Goal: Task Accomplishment & Management: Manage account settings

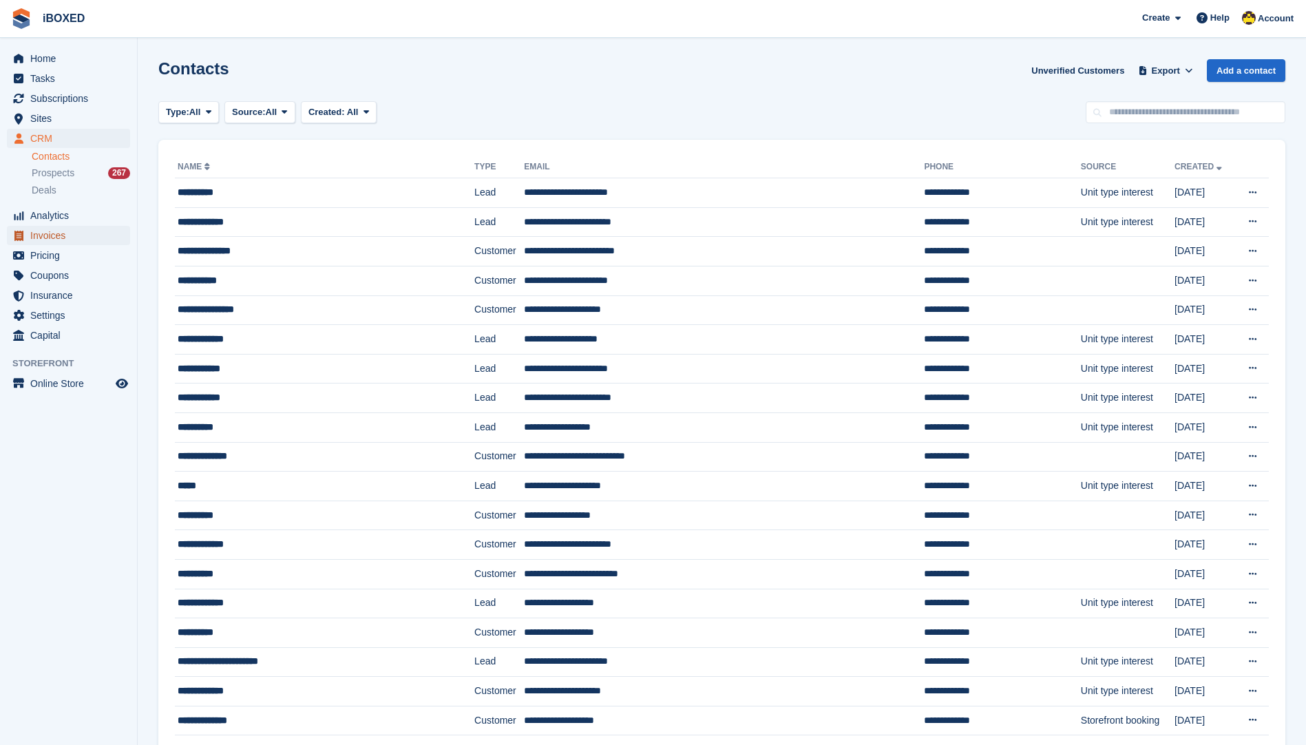
click at [53, 233] on span "Invoices" at bounding box center [71, 235] width 83 height 19
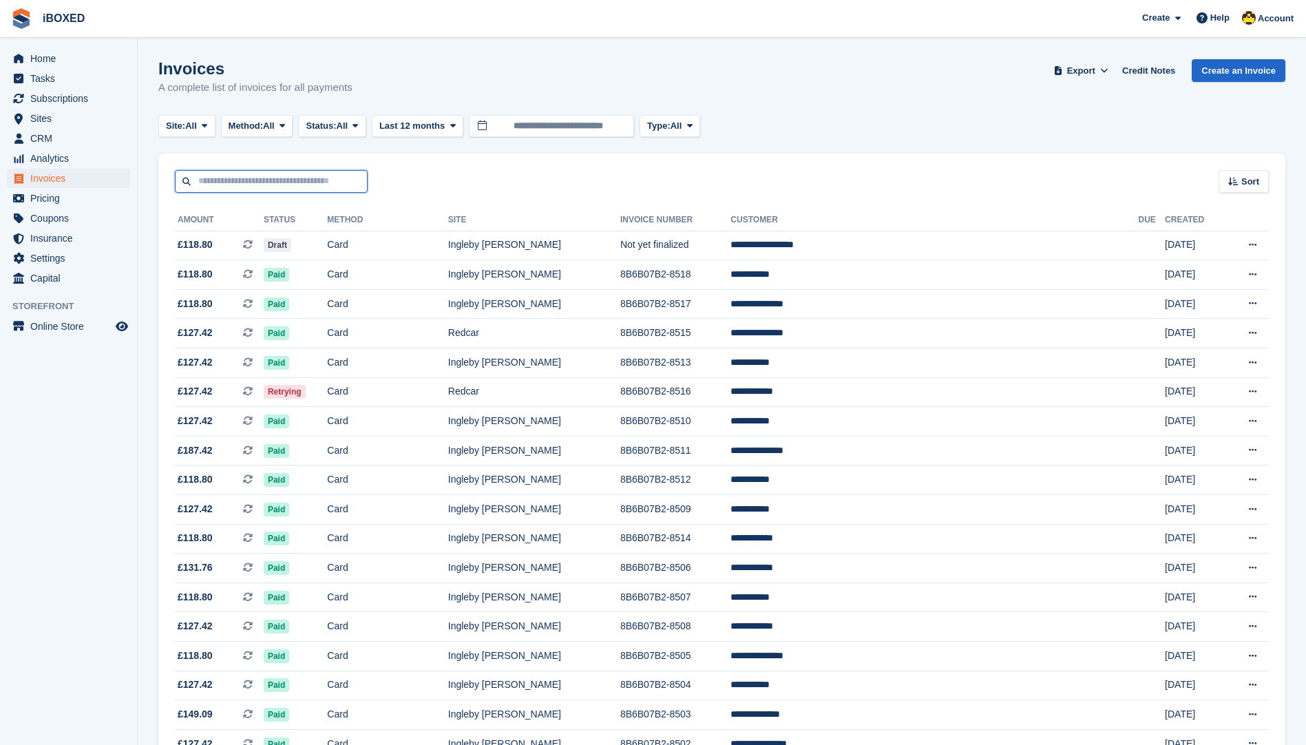
click at [265, 182] on input "text" at bounding box center [271, 181] width 193 height 23
type input "*****"
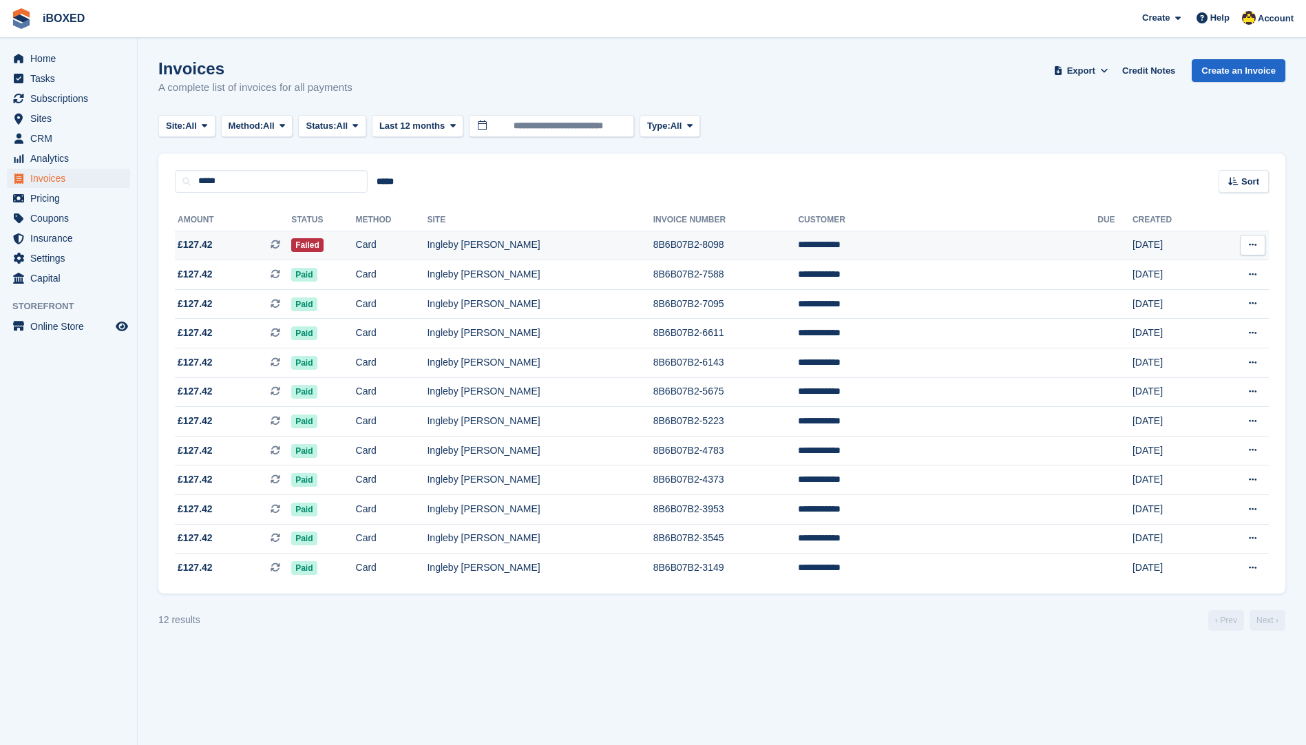
click at [799, 244] on td "8B6B07B2-8098" at bounding box center [725, 246] width 145 height 30
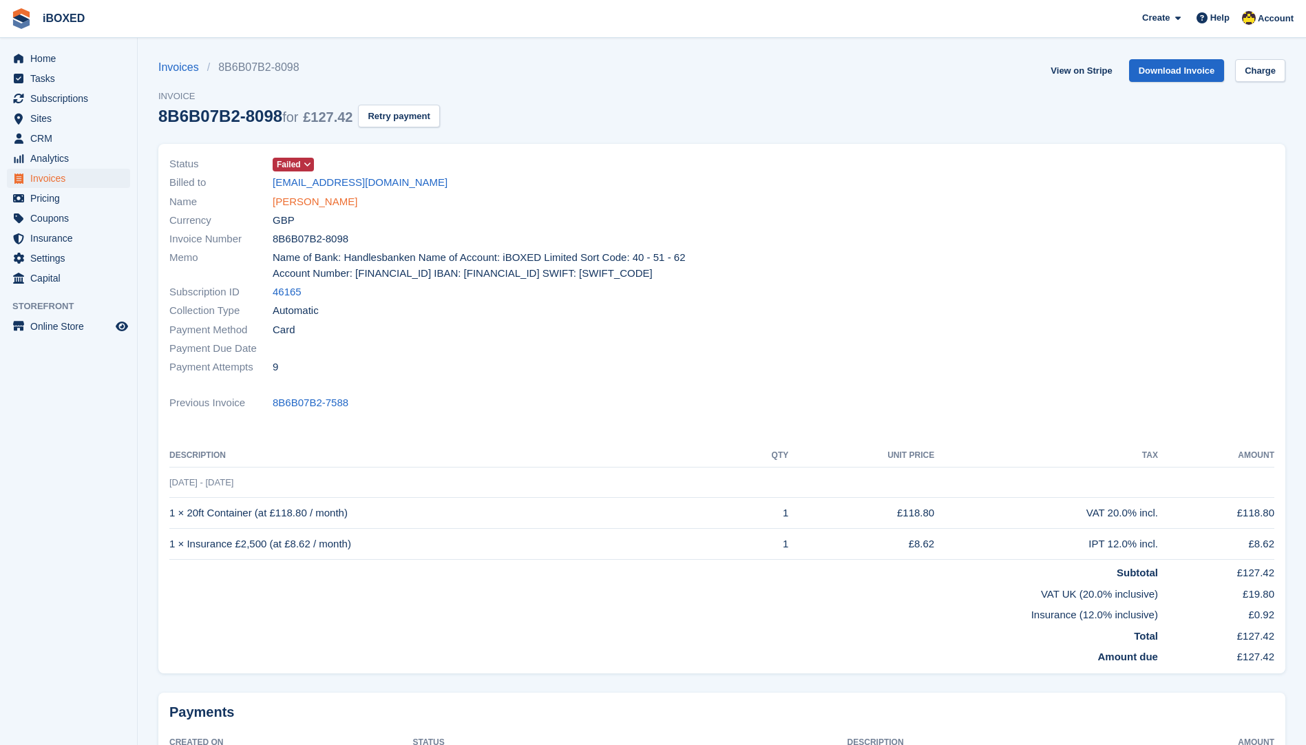
click at [289, 206] on link "[PERSON_NAME]" at bounding box center [315, 202] width 85 height 16
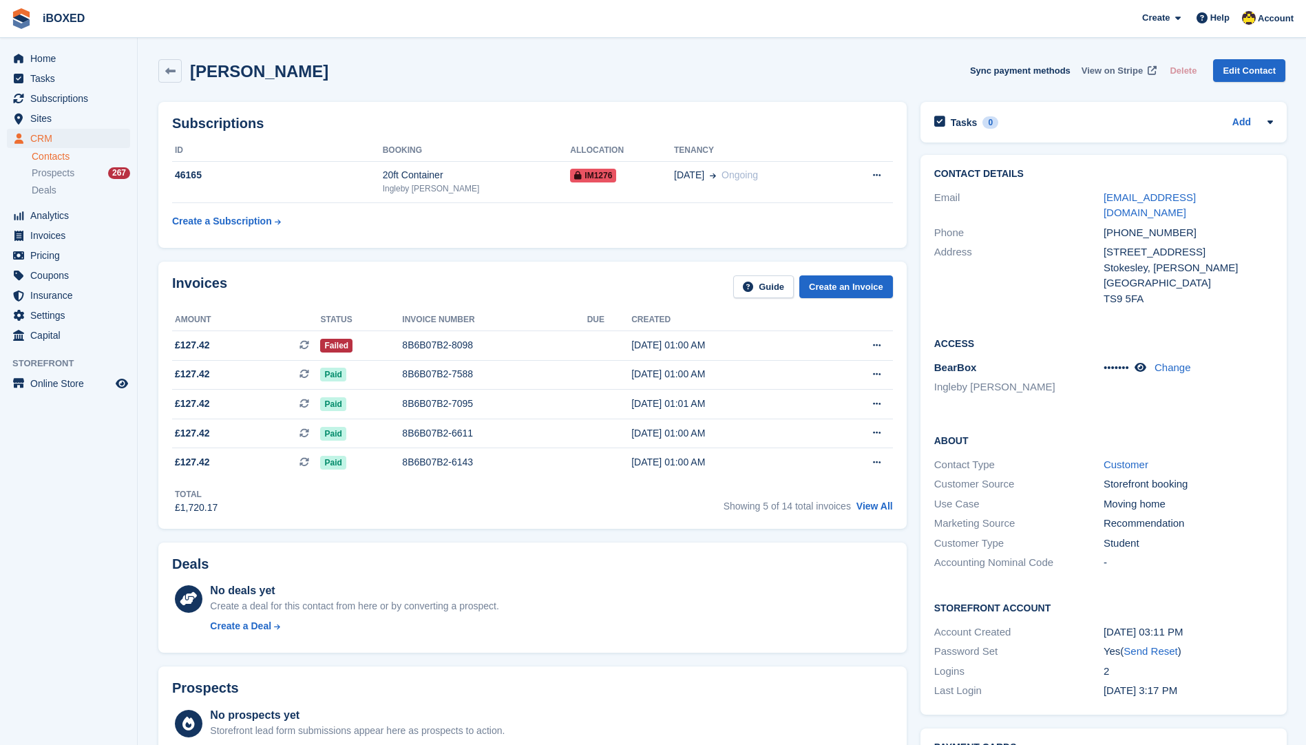
click at [1139, 70] on span "View on Stripe" at bounding box center [1112, 71] width 61 height 14
drag, startPoint x: 1137, startPoint y: 284, endPoint x: 1104, endPoint y: 236, distance: 58.4
click at [1104, 244] on div "20 Apple Tree Road Stokesley, Hambleton United Kingdom TS9 5FA" at bounding box center [1188, 275] width 169 height 62
drag, startPoint x: 1104, startPoint y: 236, endPoint x: 1126, endPoint y: 257, distance: 30.7
copy div "20 Apple Tree Road Stokesley, Hambleton United Kingdom TS9 5FA"
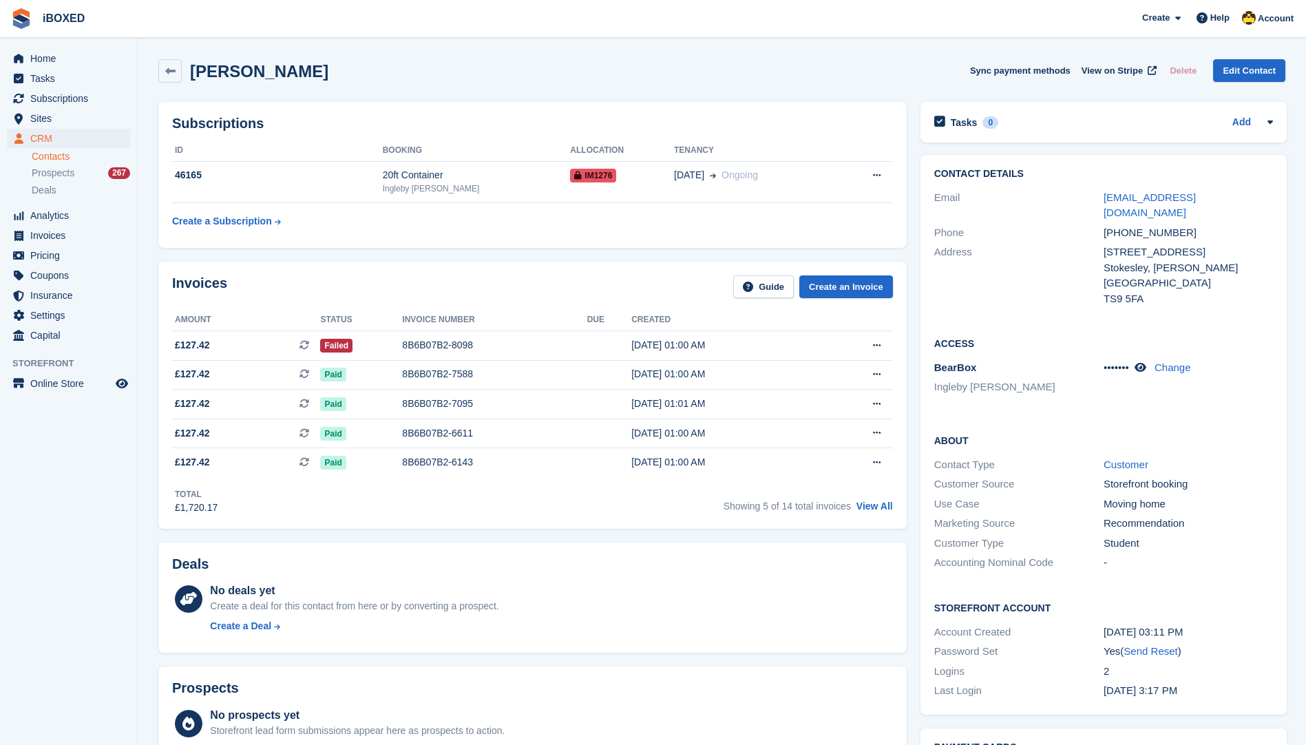
click at [67, 134] on span "CRM" at bounding box center [71, 138] width 83 height 19
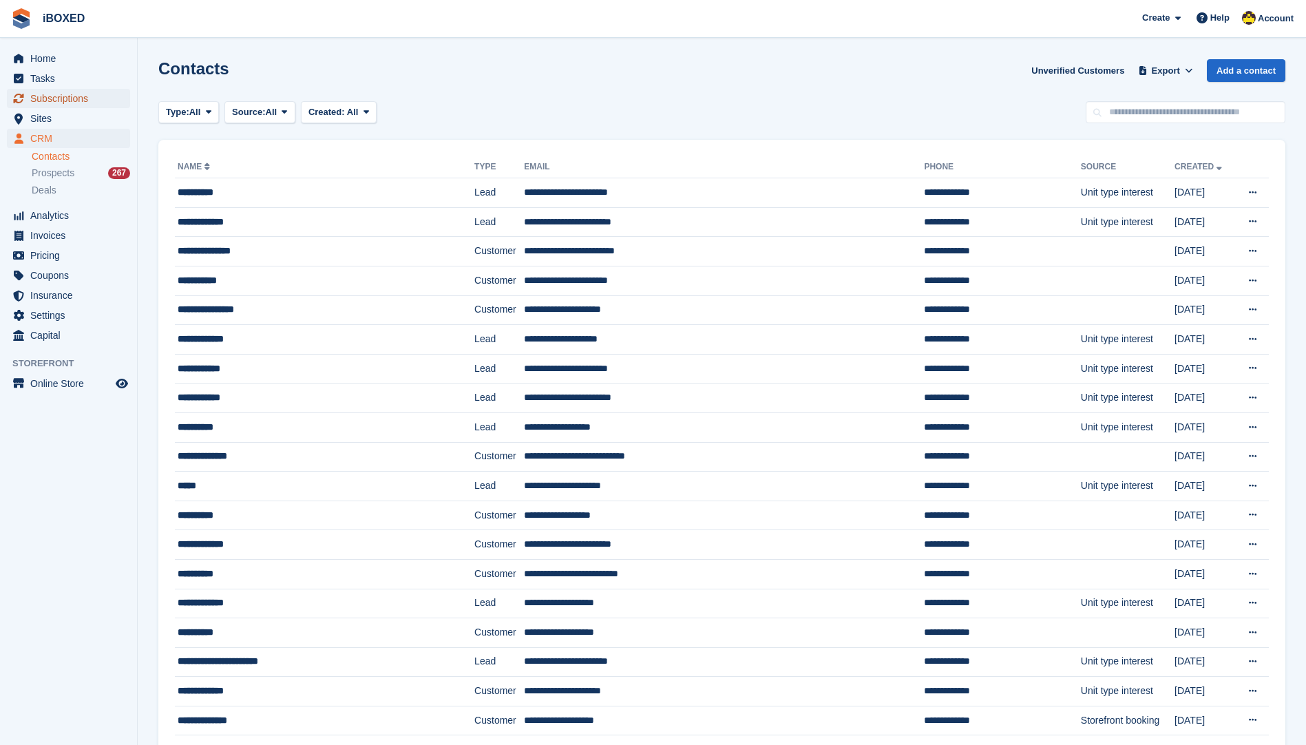
click at [97, 95] on span "Subscriptions" at bounding box center [71, 98] width 83 height 19
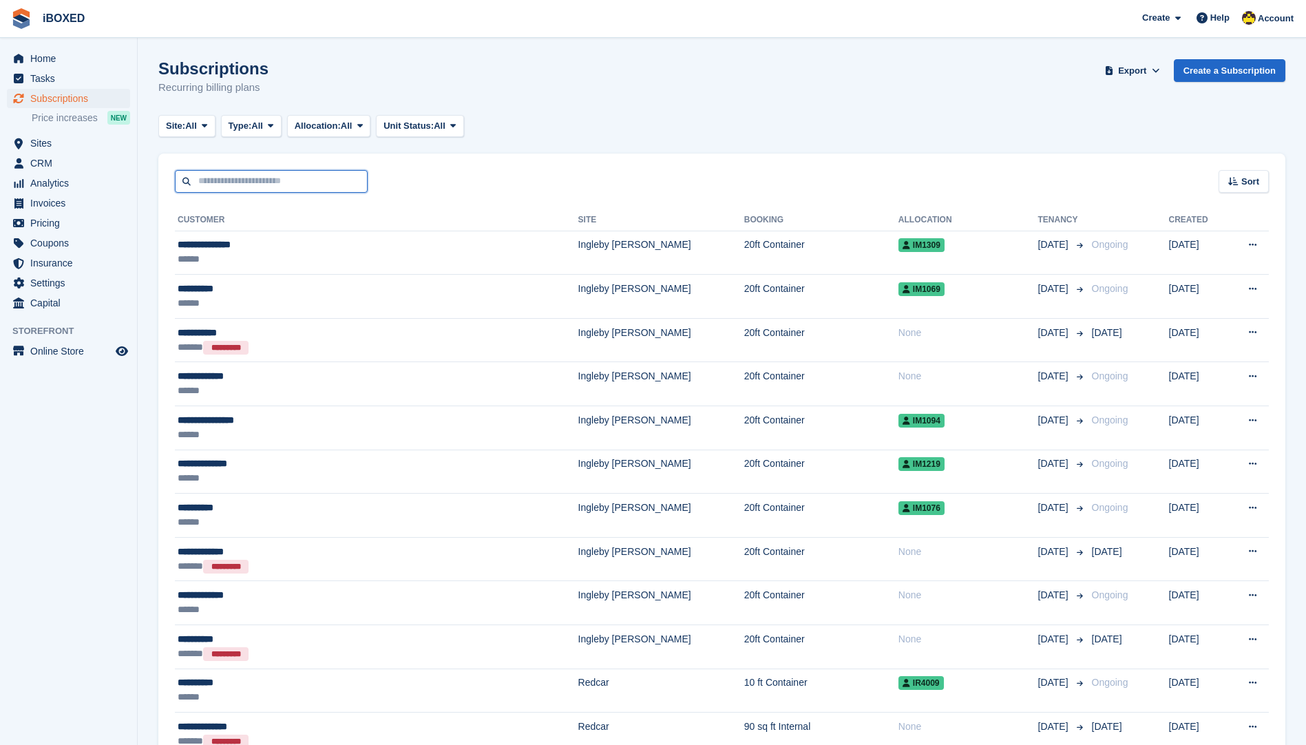
click at [235, 180] on input "text" at bounding box center [271, 181] width 193 height 23
type input "*****"
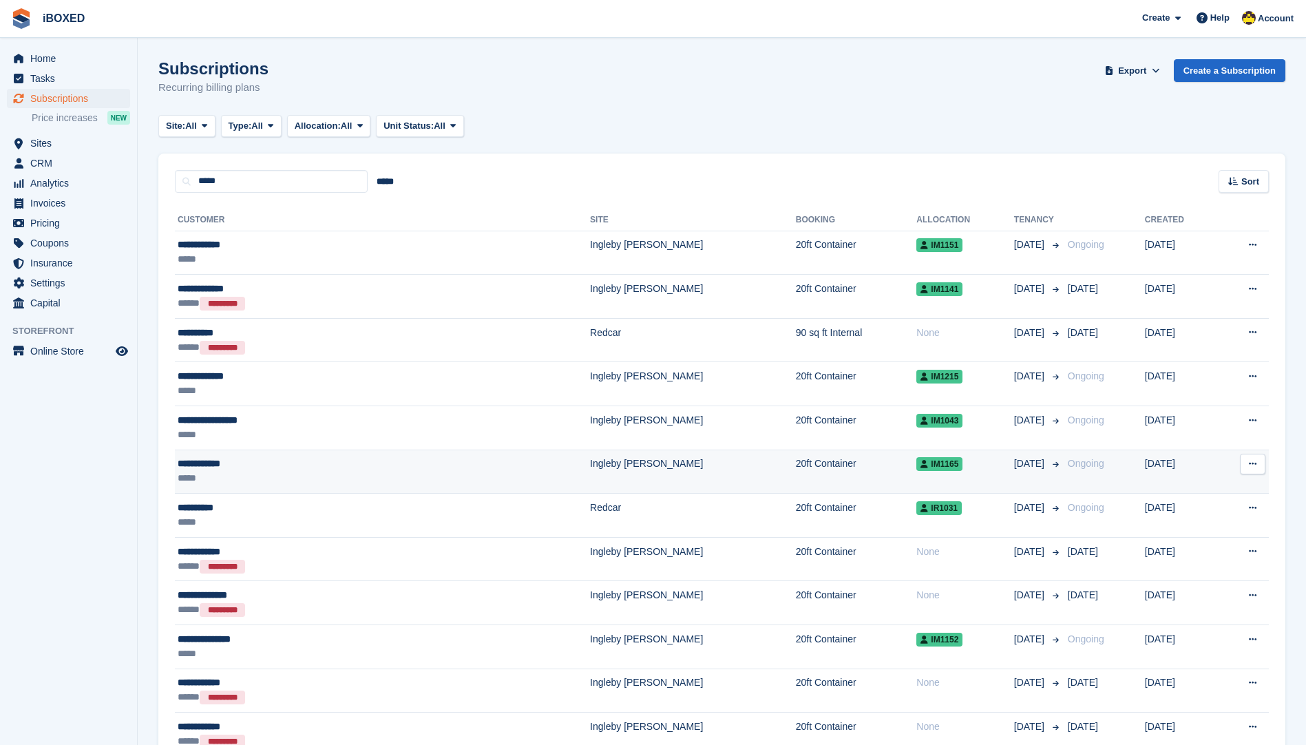
click at [246, 455] on td "**********" at bounding box center [382, 472] width 415 height 44
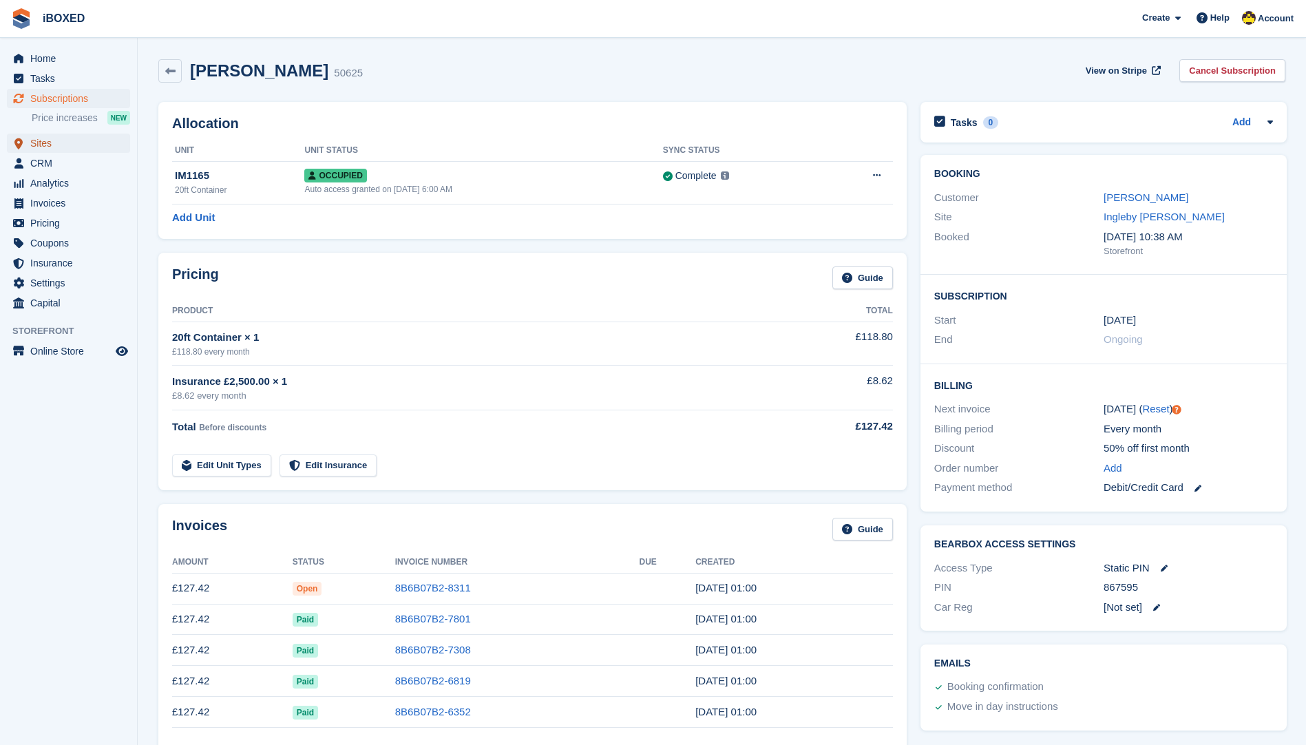
click at [77, 145] on span "Sites" at bounding box center [71, 143] width 83 height 19
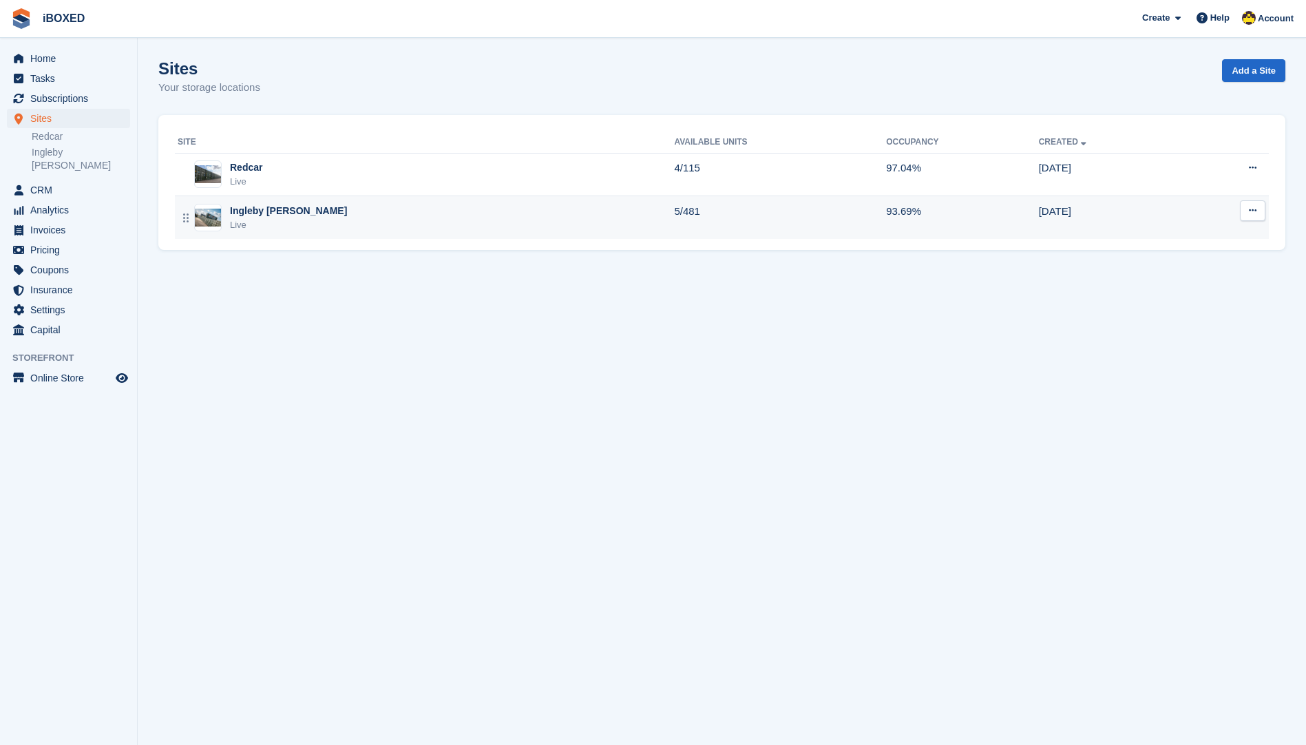
click at [346, 220] on div "Ingleby Barwick Live" at bounding box center [426, 218] width 496 height 28
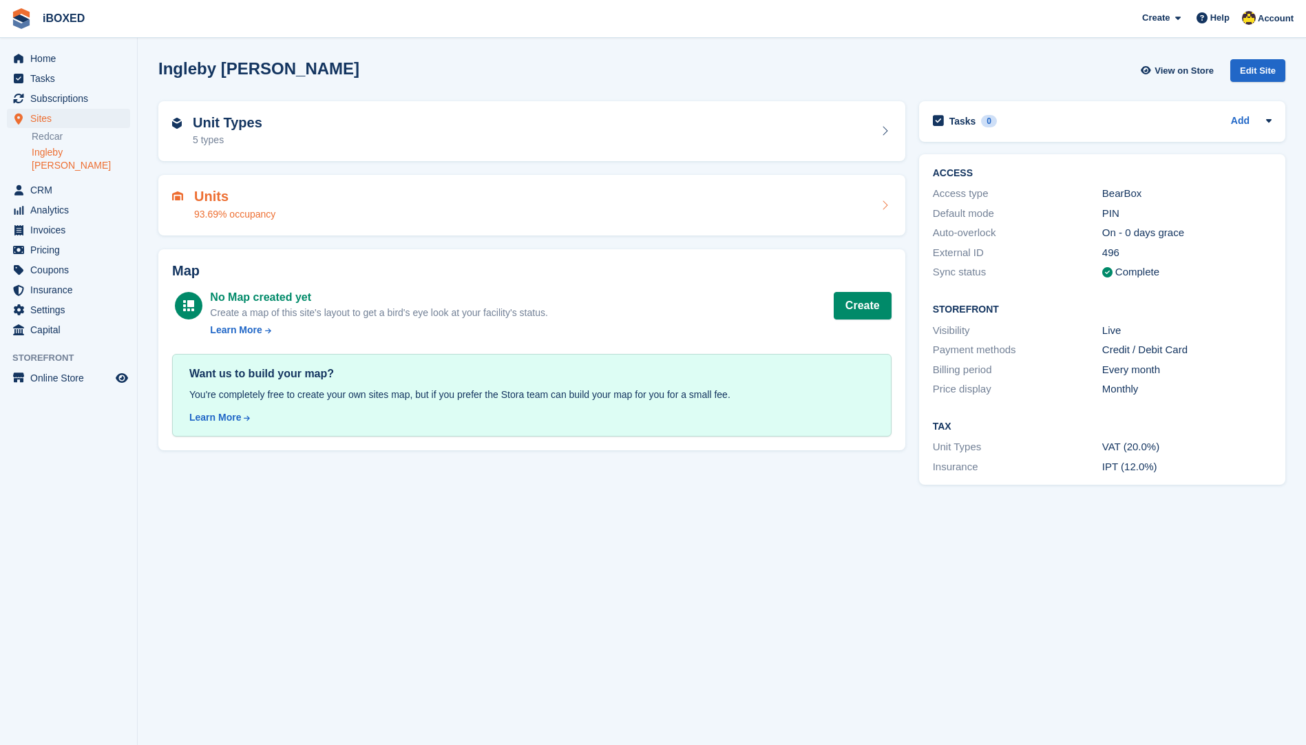
click at [359, 211] on div "Units 93.69% occupancy" at bounding box center [531, 205] width 719 height 33
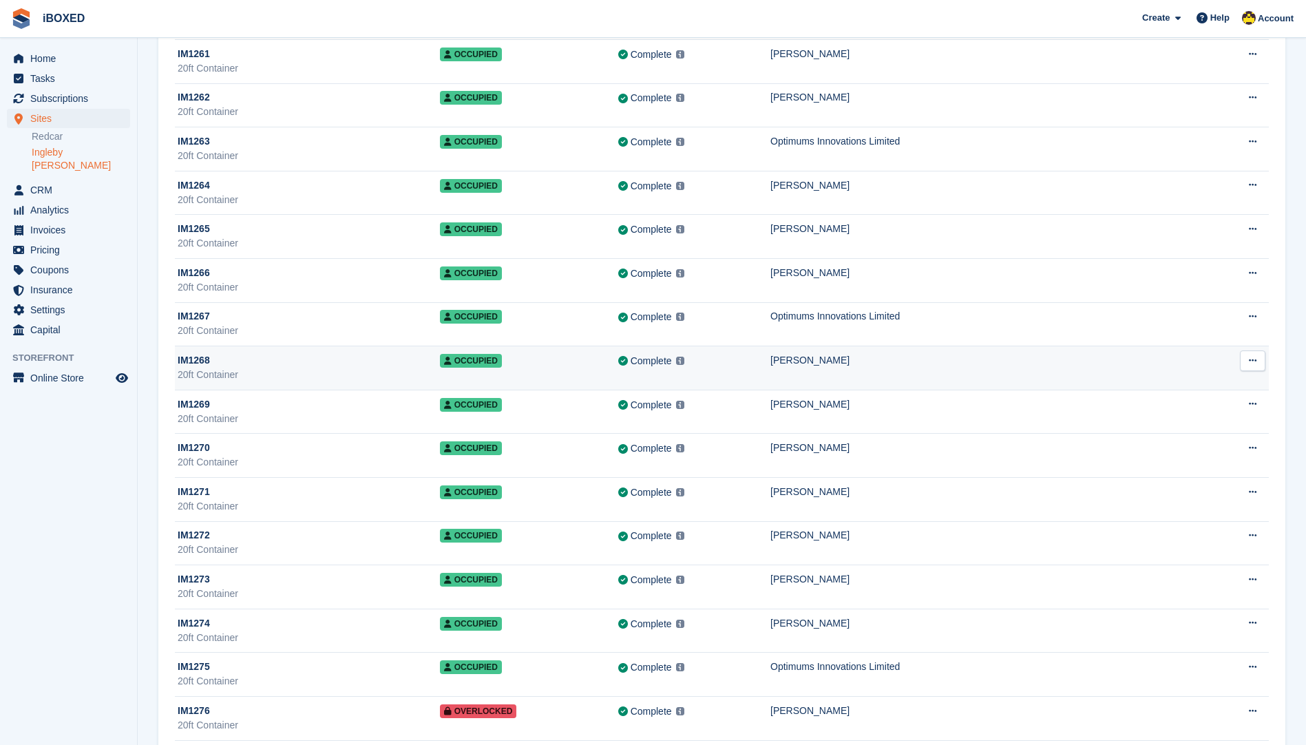
scroll to position [11979, 0]
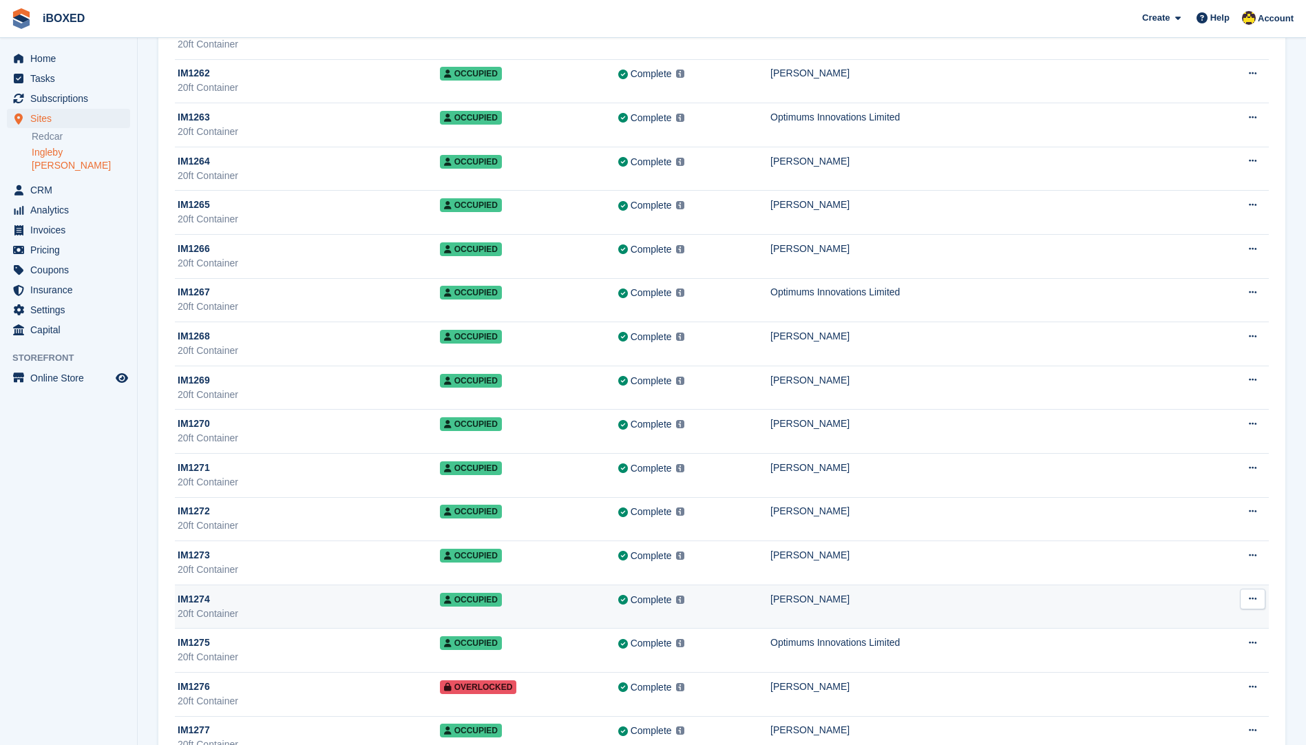
click at [276, 616] on div "20ft Container" at bounding box center [309, 614] width 262 height 14
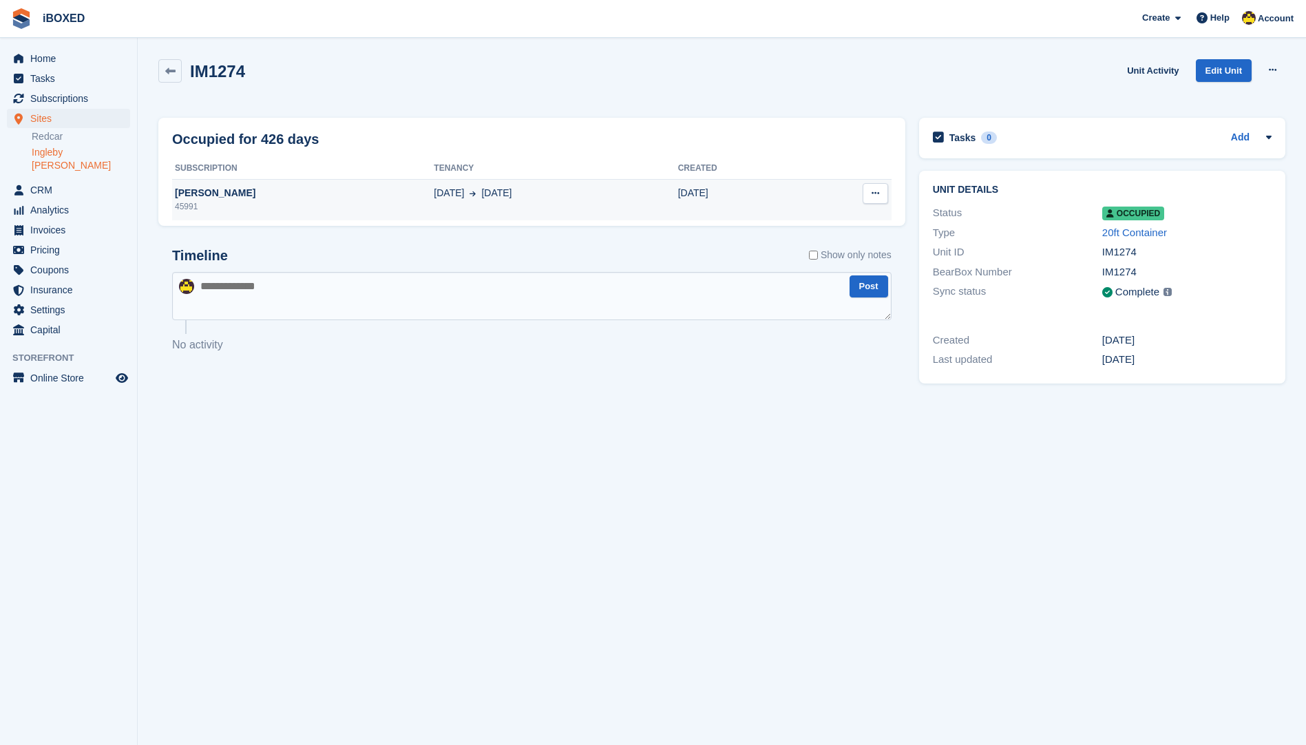
click at [344, 196] on div "[PERSON_NAME]" at bounding box center [303, 193] width 262 height 14
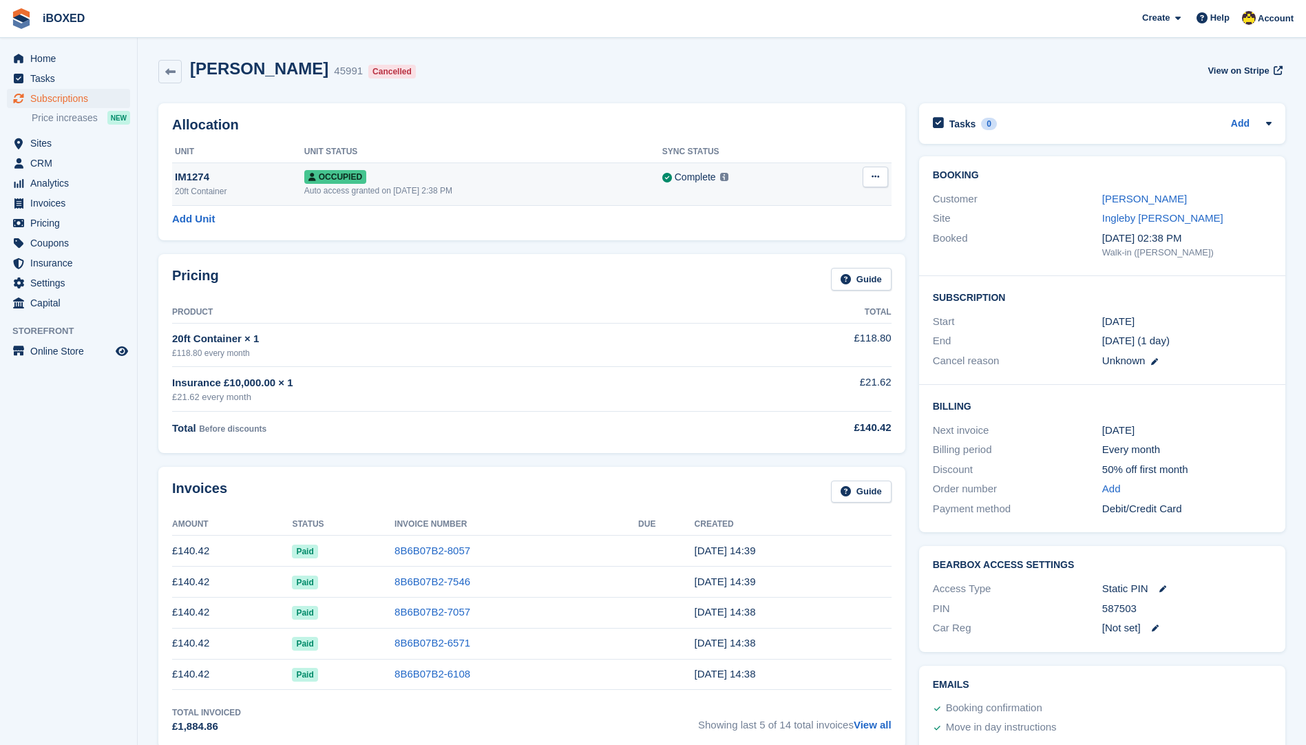
click at [882, 171] on button at bounding box center [875, 177] width 25 height 21
click at [808, 229] on p "Deallocate" at bounding box center [822, 233] width 120 height 18
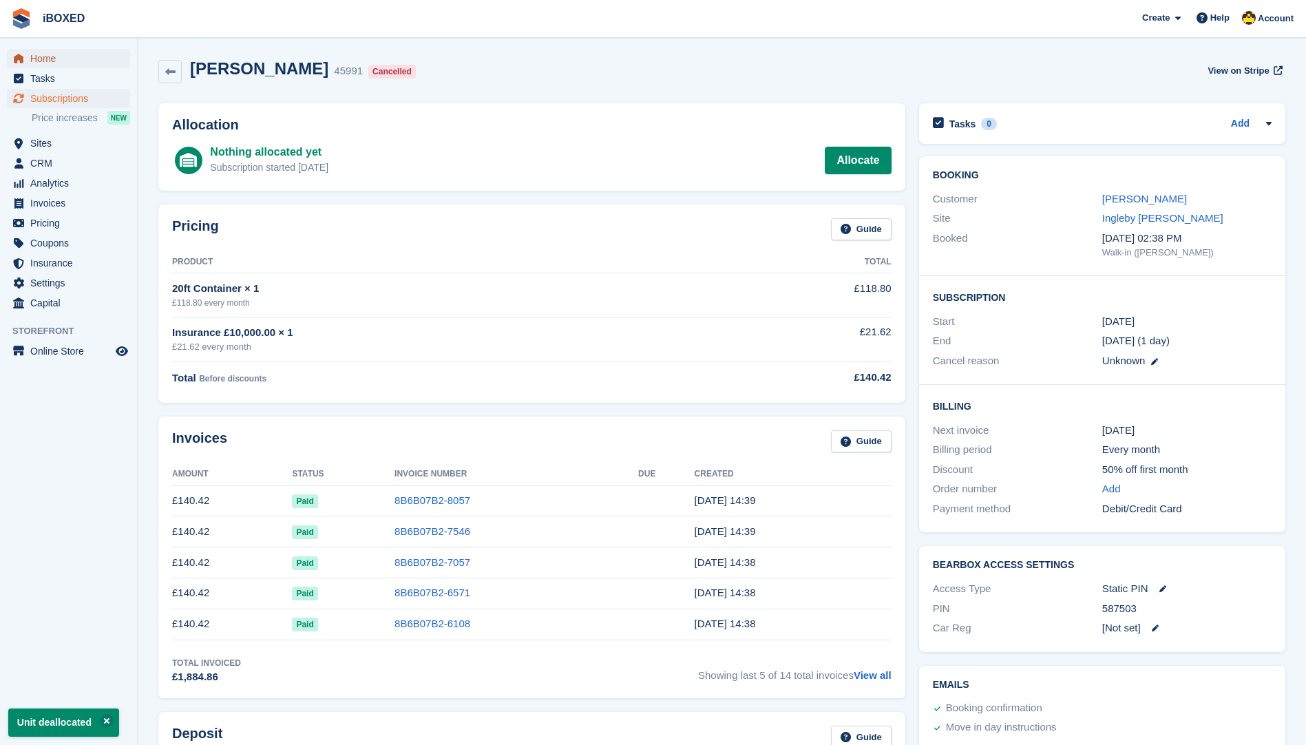
click at [70, 63] on span "Home" at bounding box center [71, 58] width 83 height 19
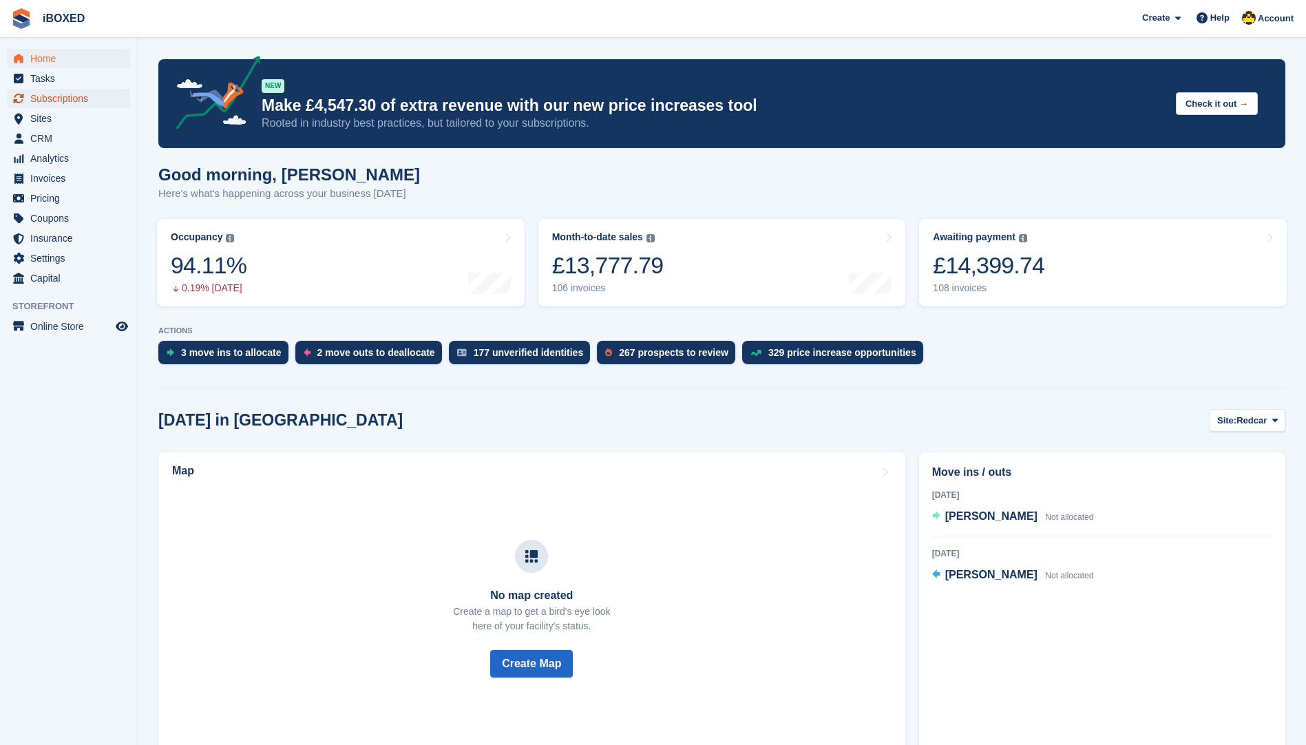
click at [63, 90] on span "Subscriptions" at bounding box center [71, 98] width 83 height 19
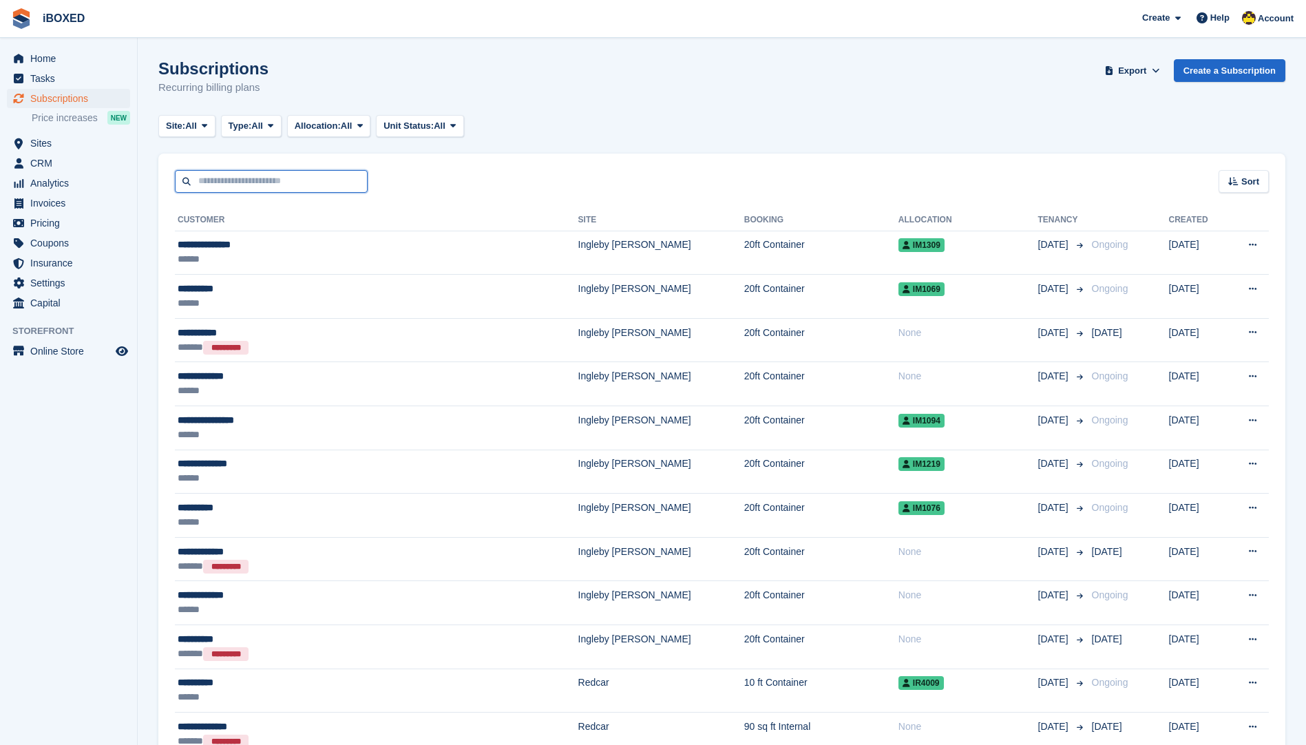
drag, startPoint x: 308, startPoint y: 179, endPoint x: 302, endPoint y: 175, distance: 7.4
click at [308, 179] on input "text" at bounding box center [271, 181] width 193 height 23
type input "*****"
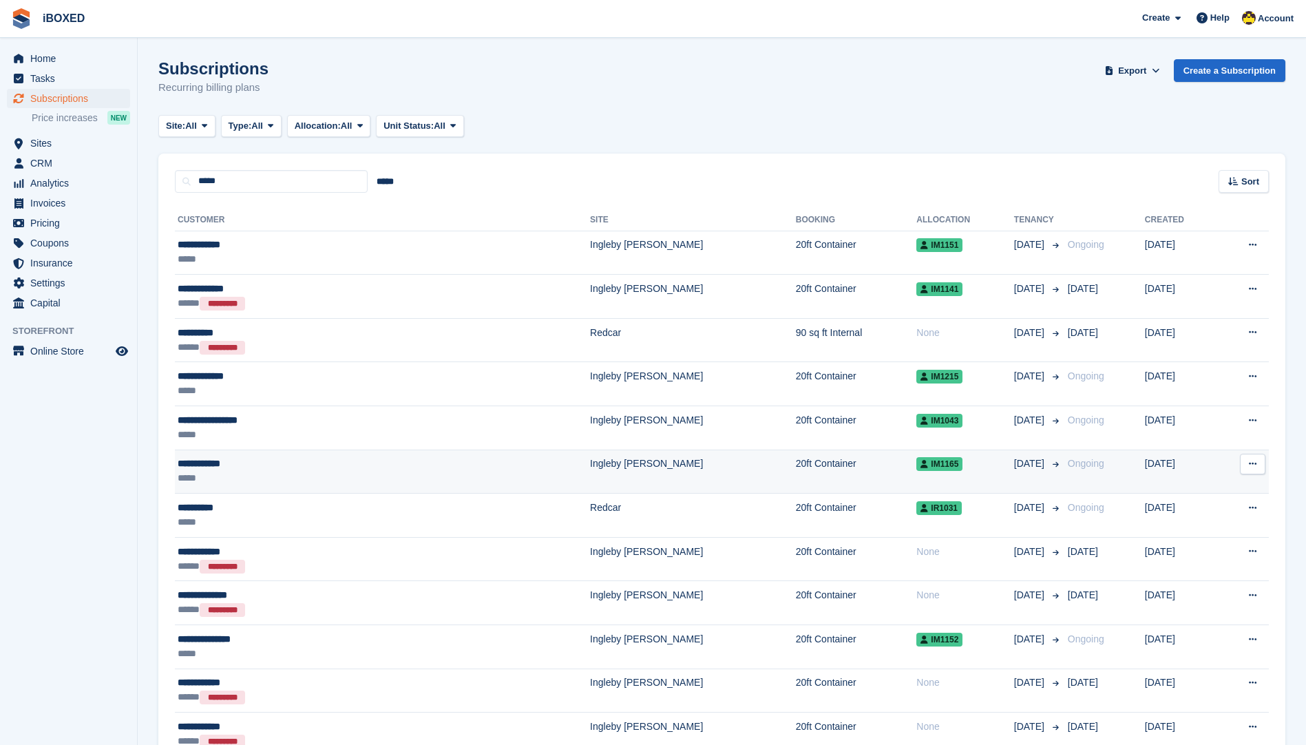
click at [229, 470] on div "**********" at bounding box center [291, 463] width 226 height 14
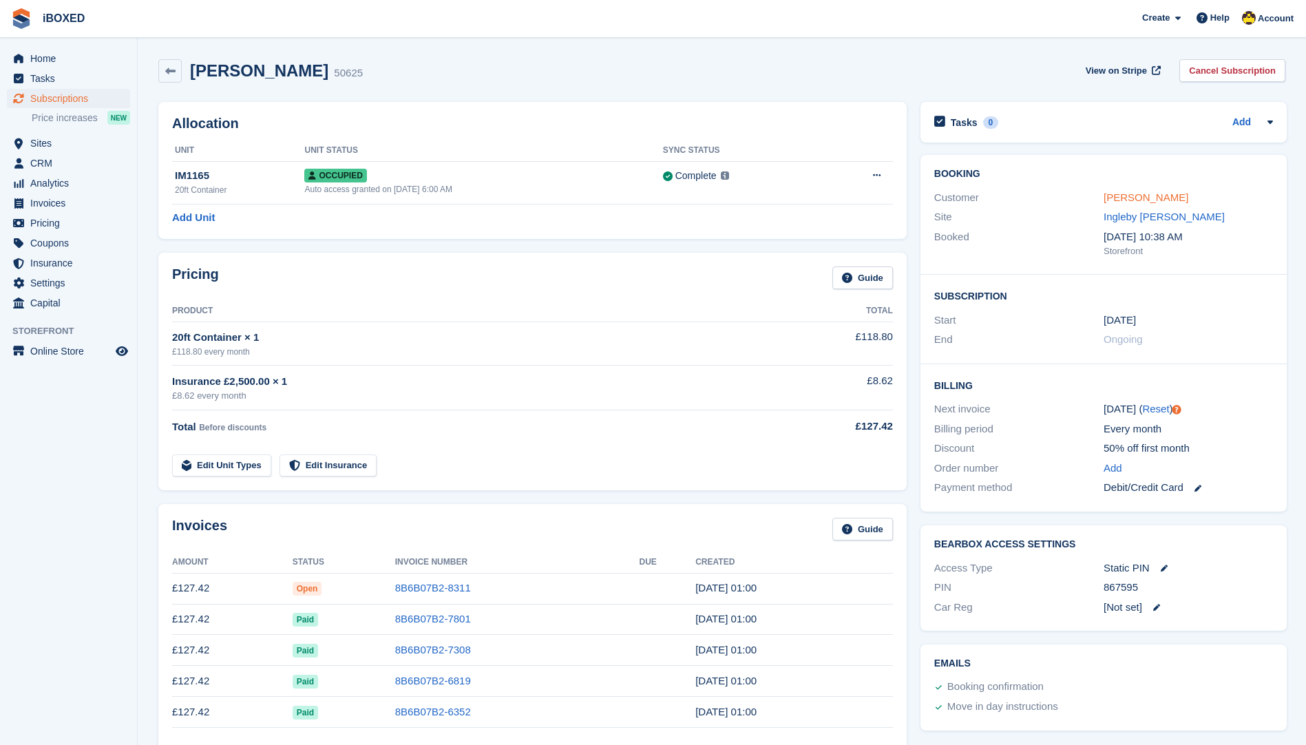
click at [1144, 197] on link "[PERSON_NAME]" at bounding box center [1146, 197] width 85 height 12
